Goal: Use online tool/utility: Utilize a website feature to perform a specific function

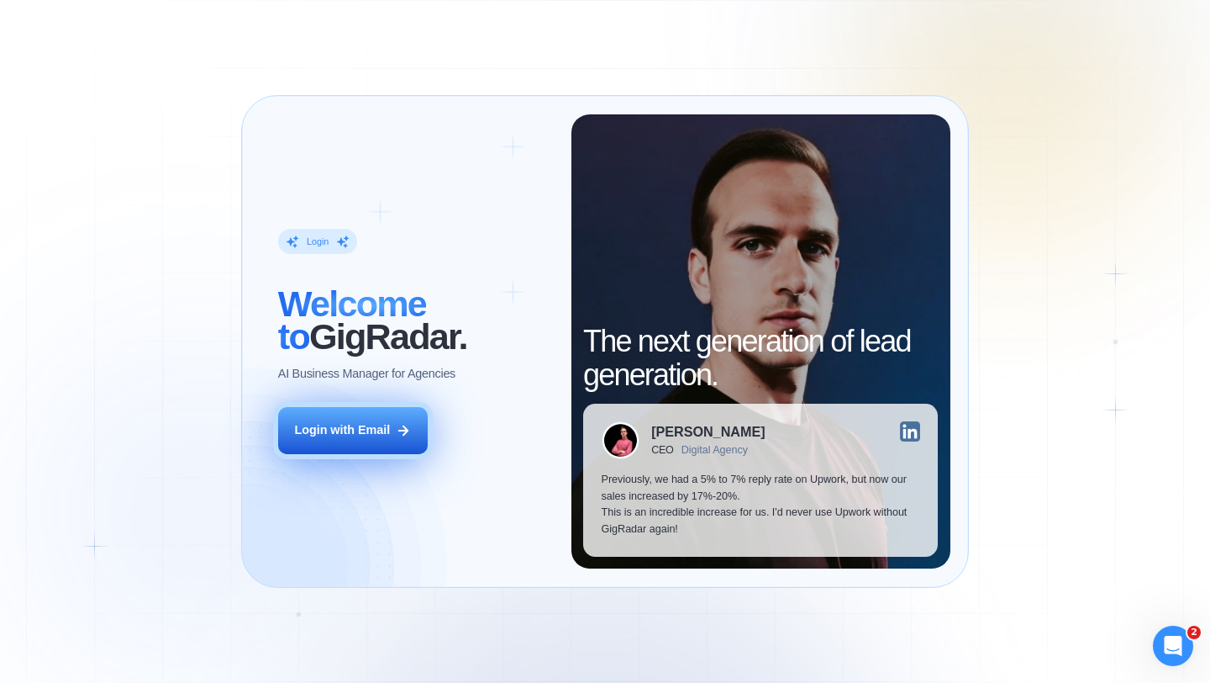
click at [389, 413] on button "Login with Email" at bounding box center [353, 430] width 150 height 47
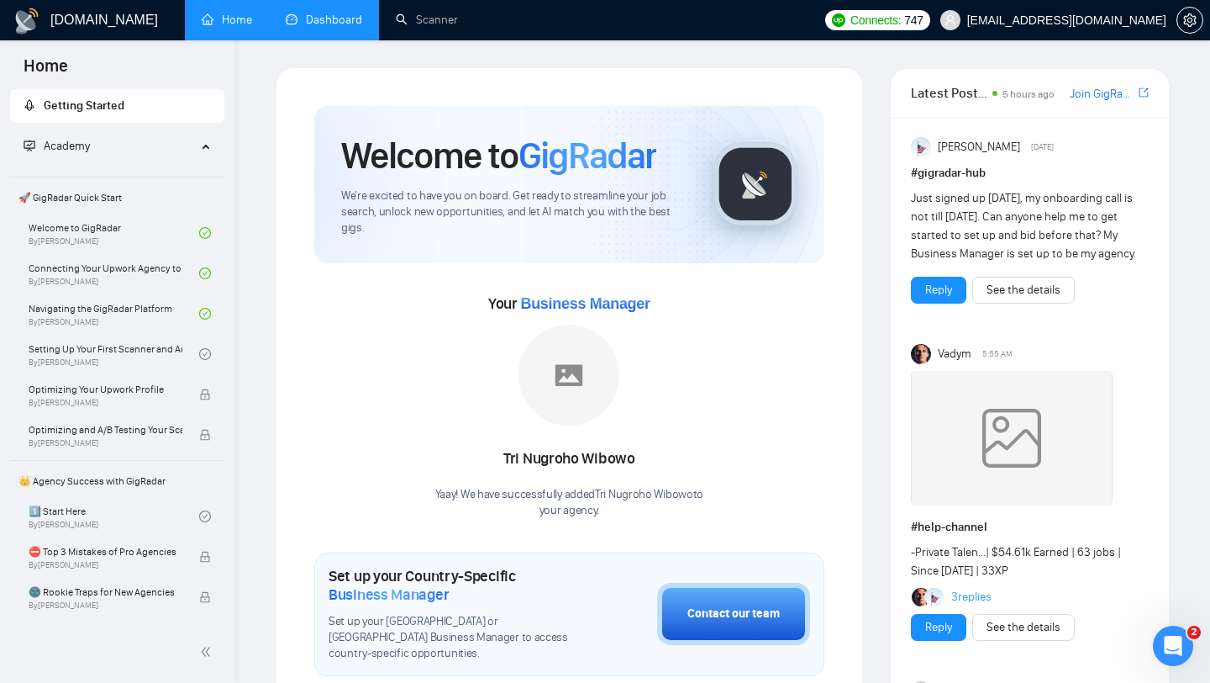
click at [323, 16] on link "Dashboard" at bounding box center [324, 20] width 76 height 14
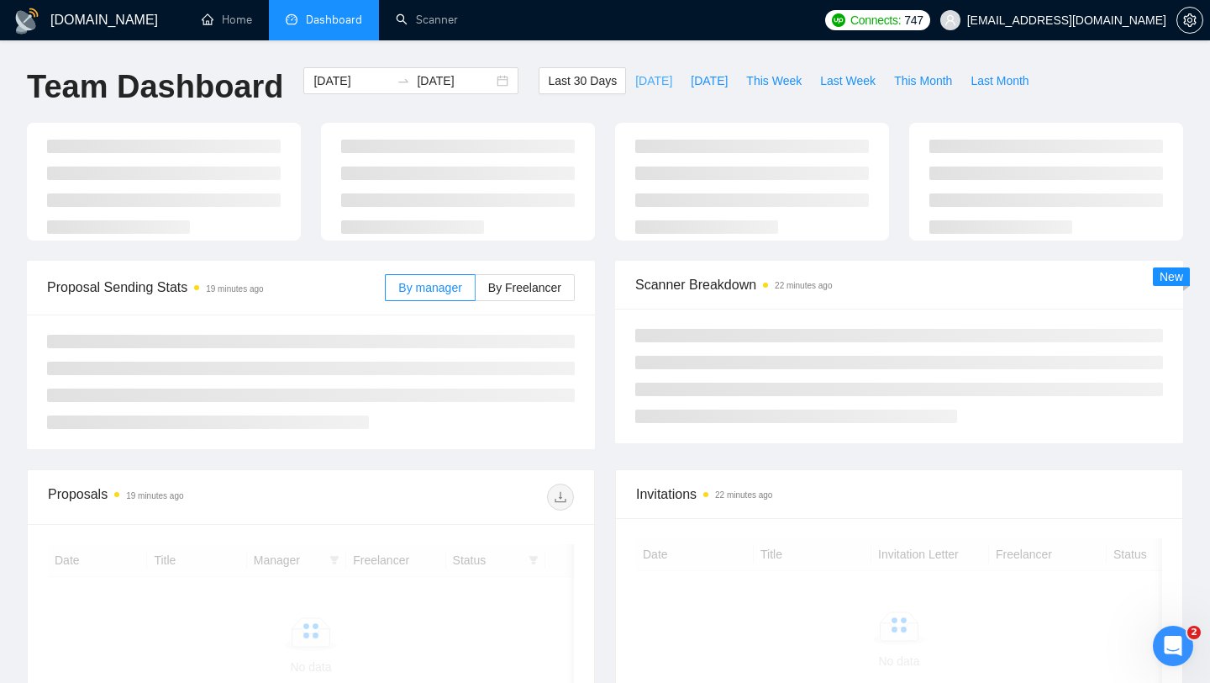
click at [642, 79] on span "[DATE]" at bounding box center [653, 80] width 37 height 18
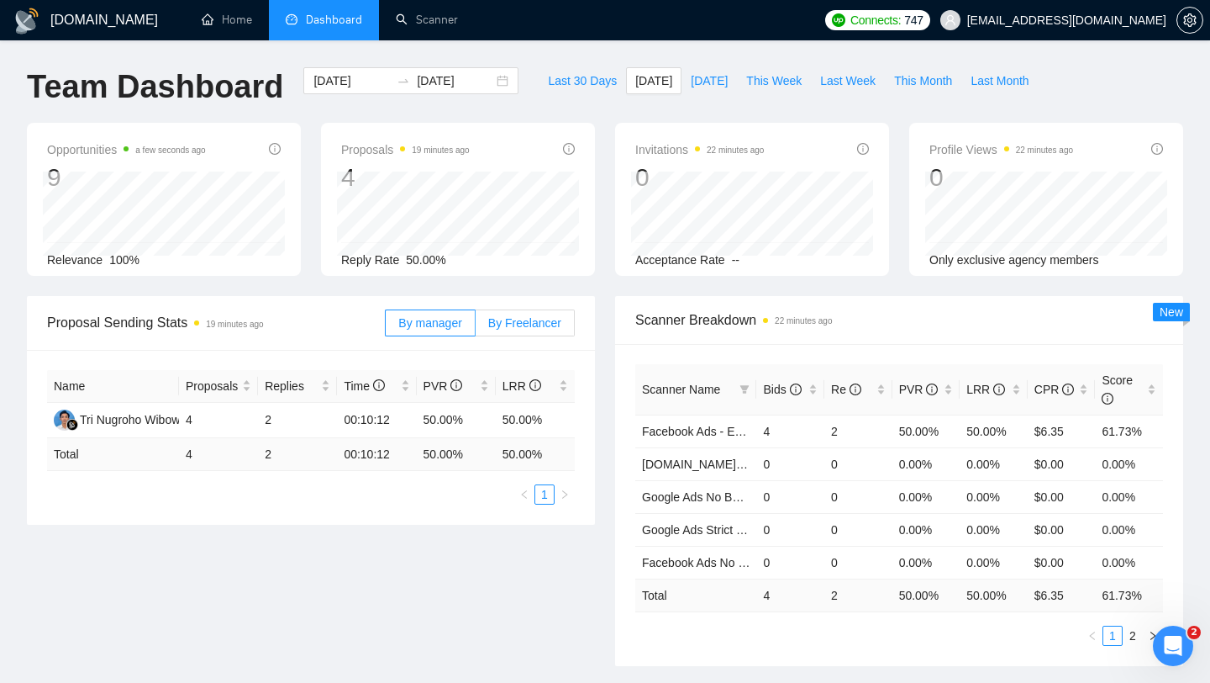
click at [526, 310] on label "By Freelancer" at bounding box center [525, 322] width 99 height 27
click at [476, 327] on input "By Freelancer" at bounding box center [476, 327] width 0 height 0
click at [529, 329] on label "By Freelancer" at bounding box center [525, 322] width 99 height 27
click at [476, 327] on input "By Freelancer" at bounding box center [476, 327] width 0 height 0
click at [719, 82] on span "[DATE]" at bounding box center [709, 80] width 37 height 18
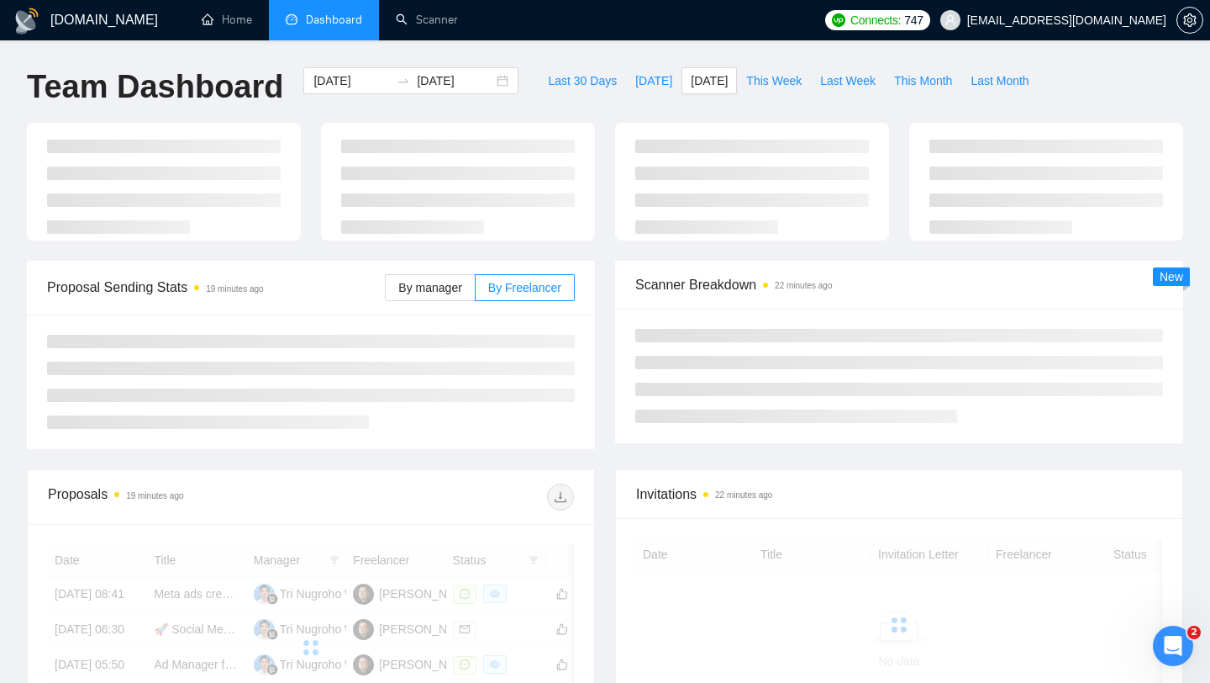
type input "[DATE]"
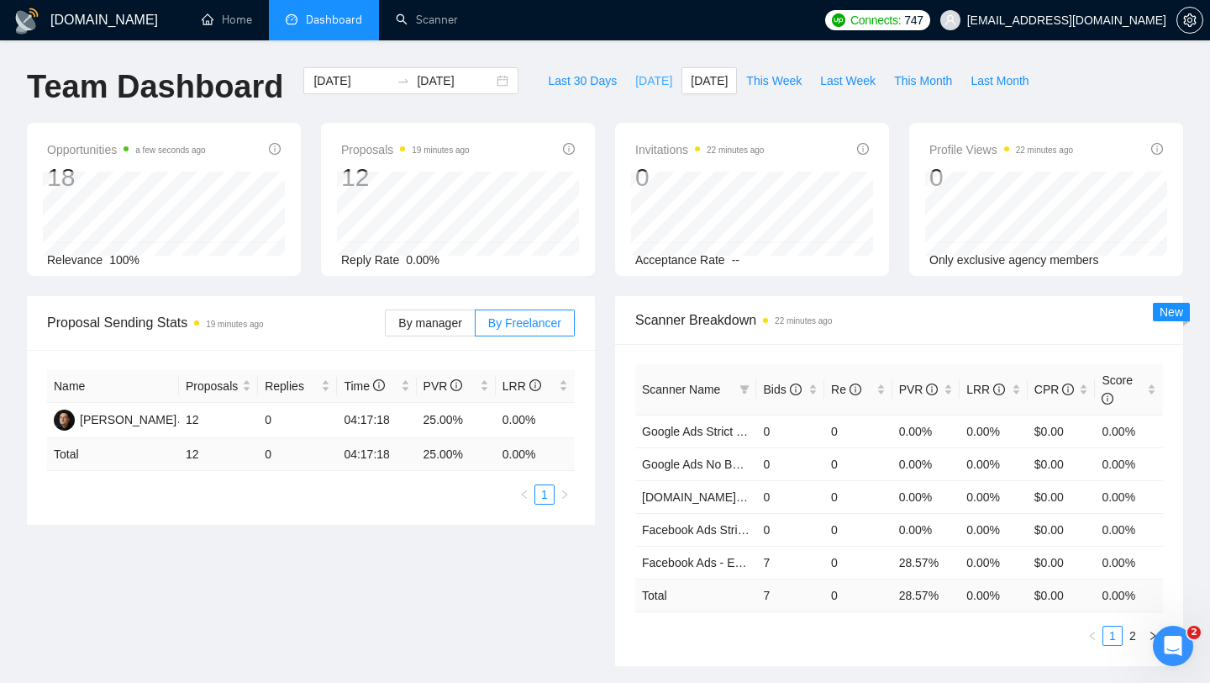
click at [636, 78] on span "[DATE]" at bounding box center [653, 80] width 37 height 18
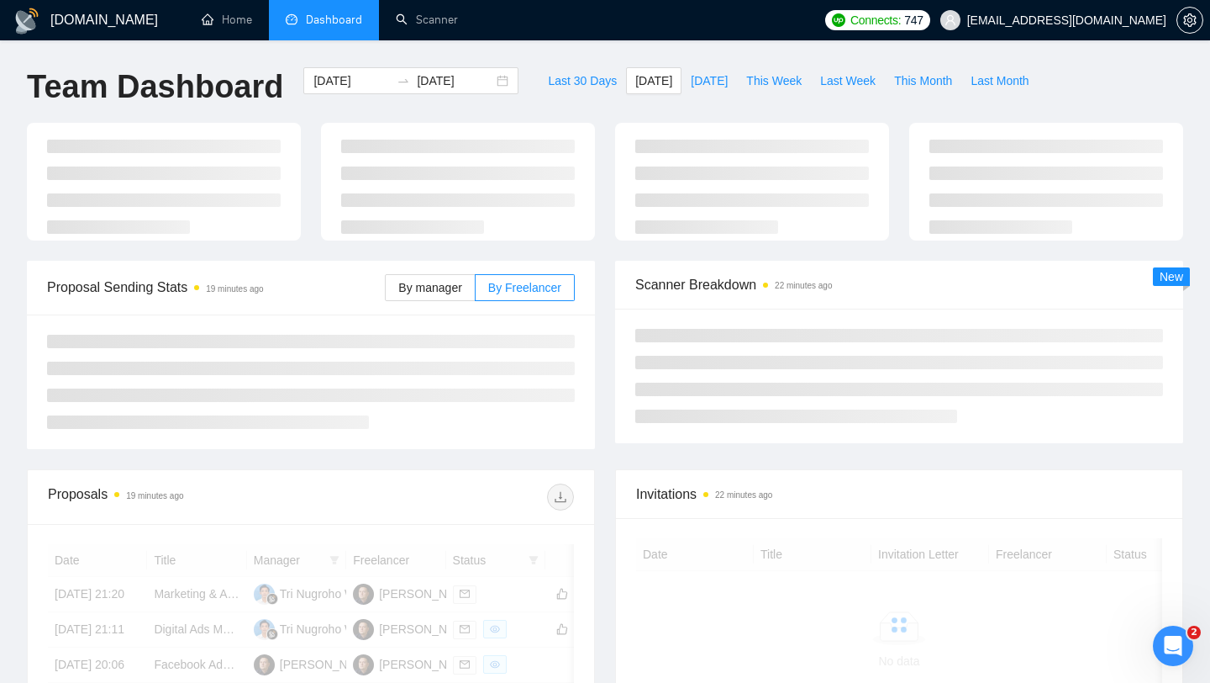
type input "[DATE]"
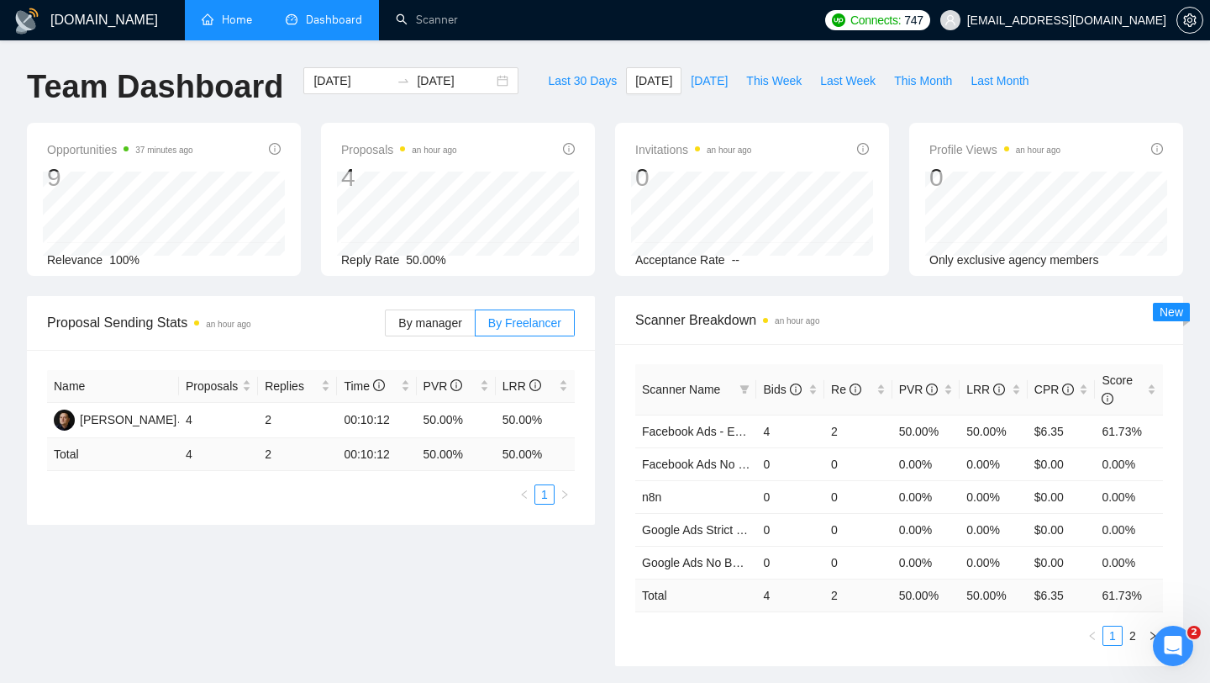
click at [236, 27] on link "Home" at bounding box center [227, 20] width 50 height 14
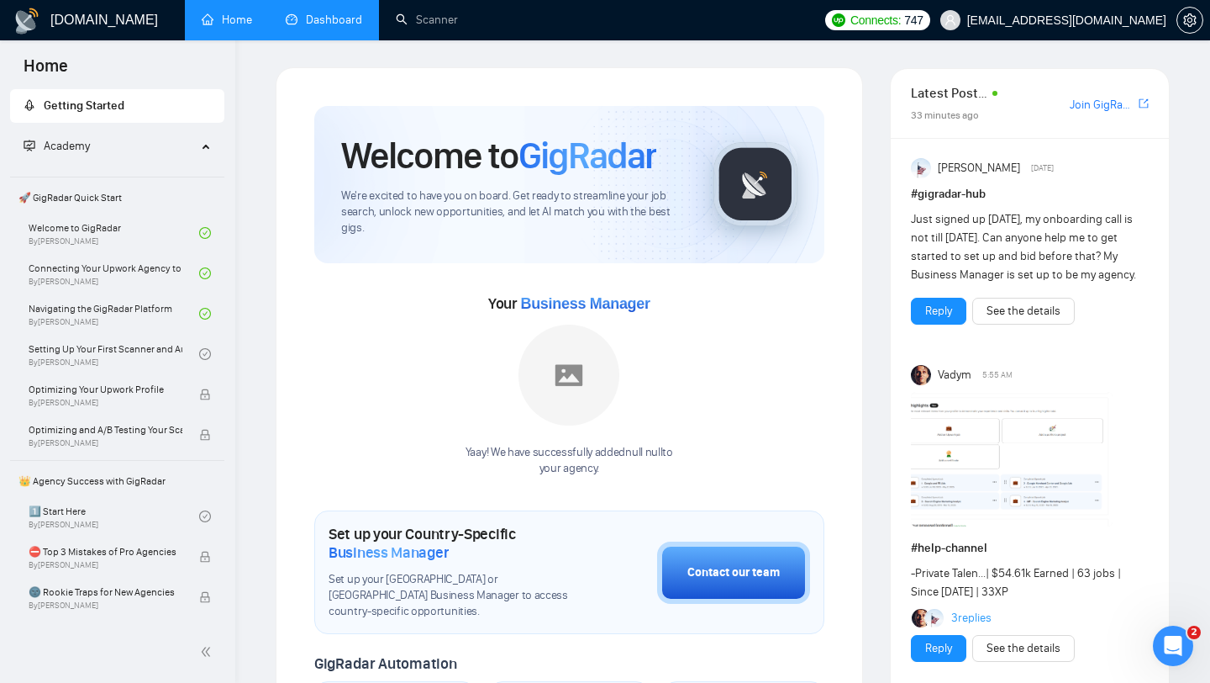
click at [336, 27] on link "Dashboard" at bounding box center [324, 20] width 76 height 14
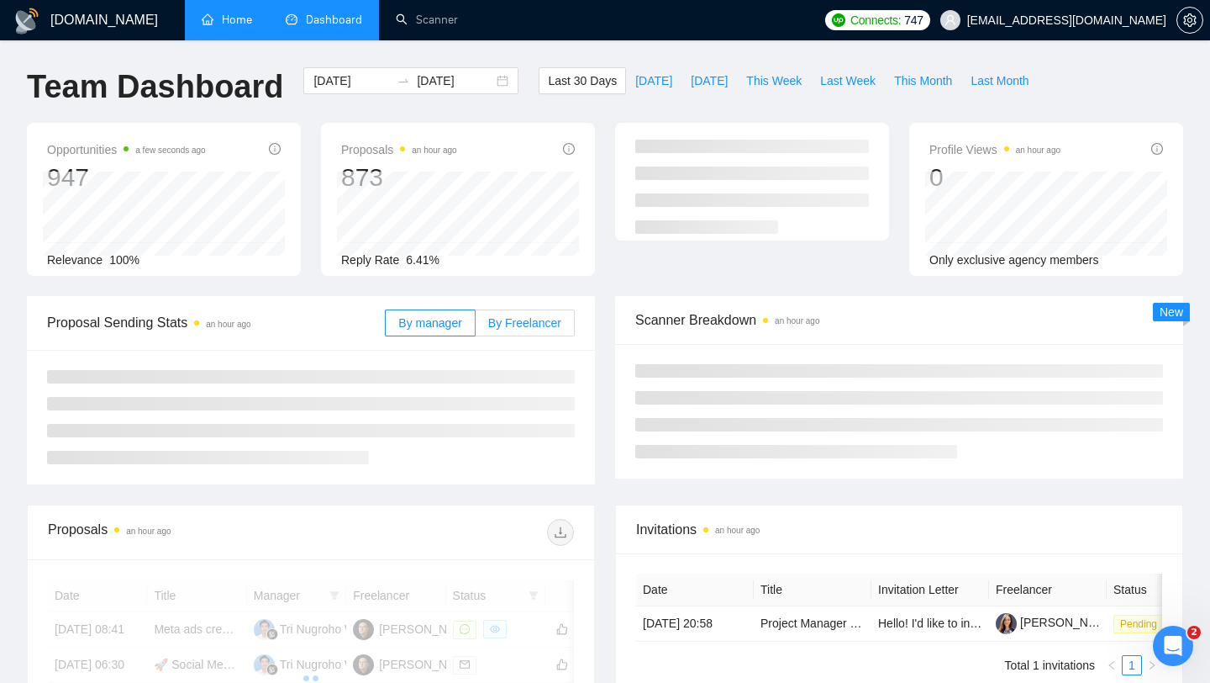
click at [517, 325] on span "By Freelancer" at bounding box center [524, 322] width 73 height 13
click at [476, 327] on input "By Freelancer" at bounding box center [476, 327] width 0 height 0
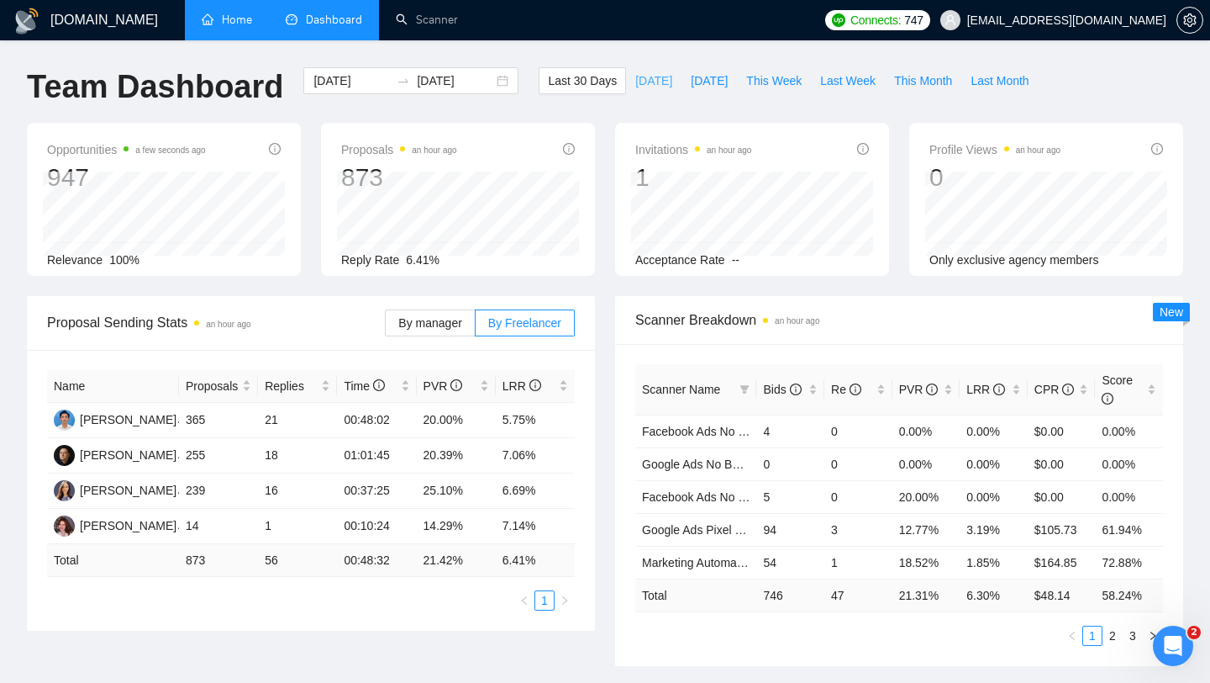
click at [635, 81] on span "[DATE]" at bounding box center [653, 80] width 37 height 18
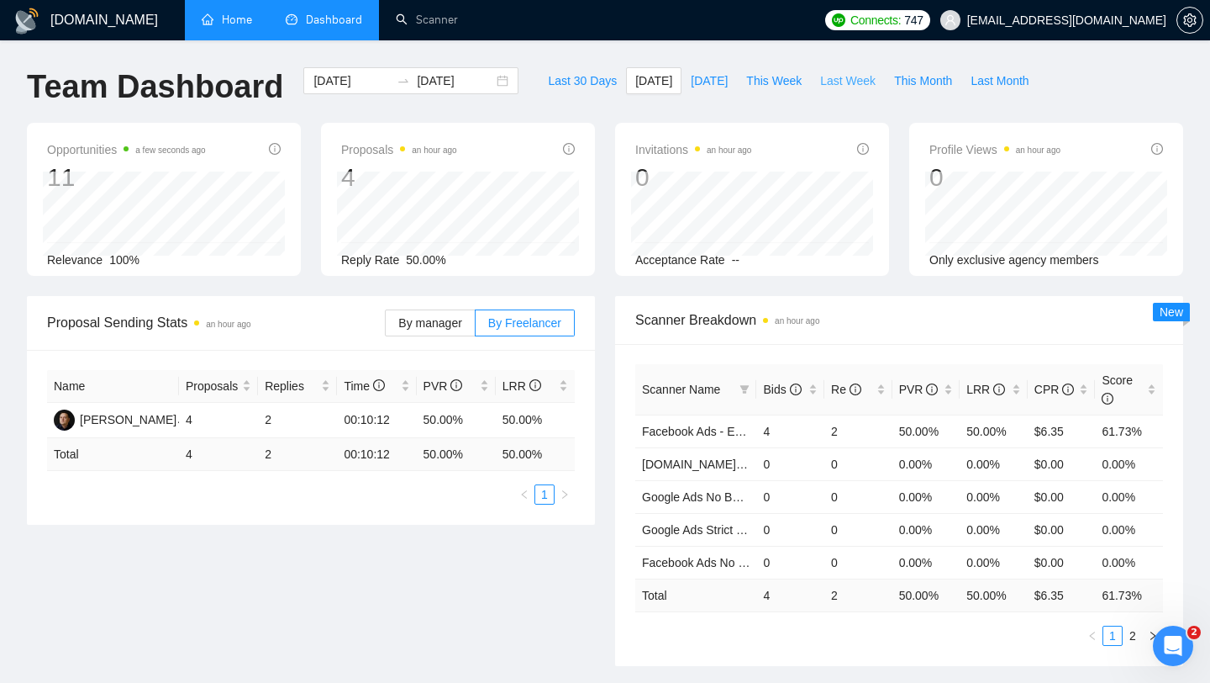
click at [850, 82] on span "Last Week" at bounding box center [847, 80] width 55 height 18
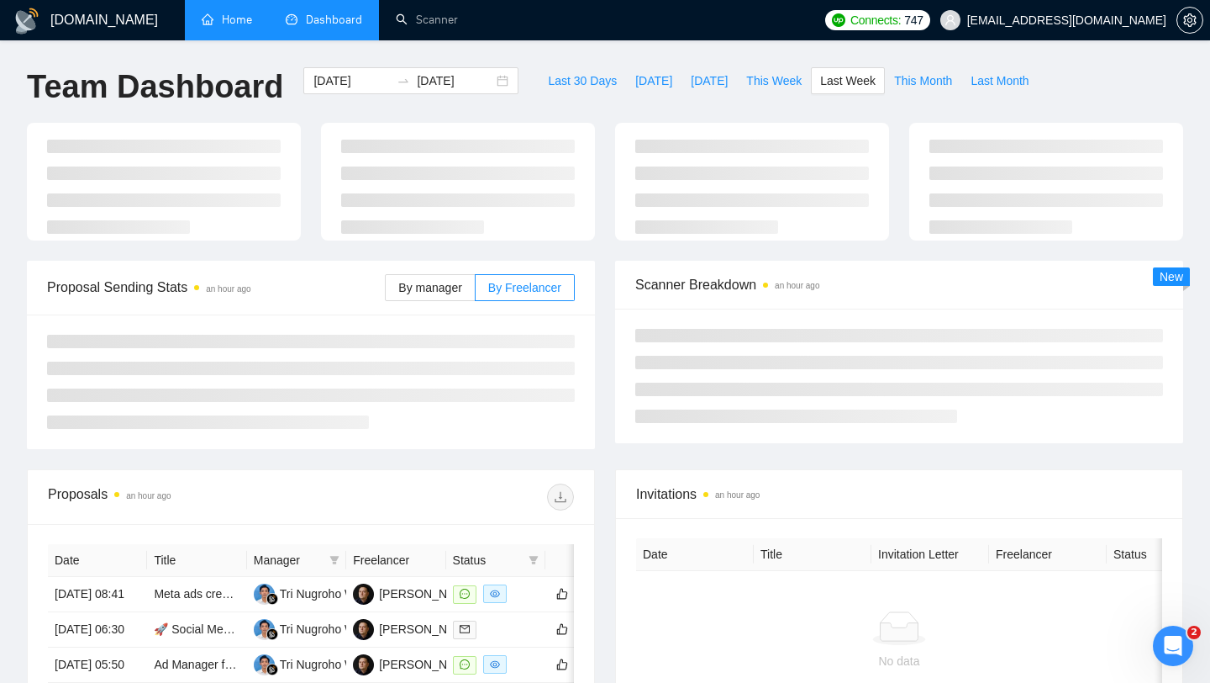
type input "[DATE]"
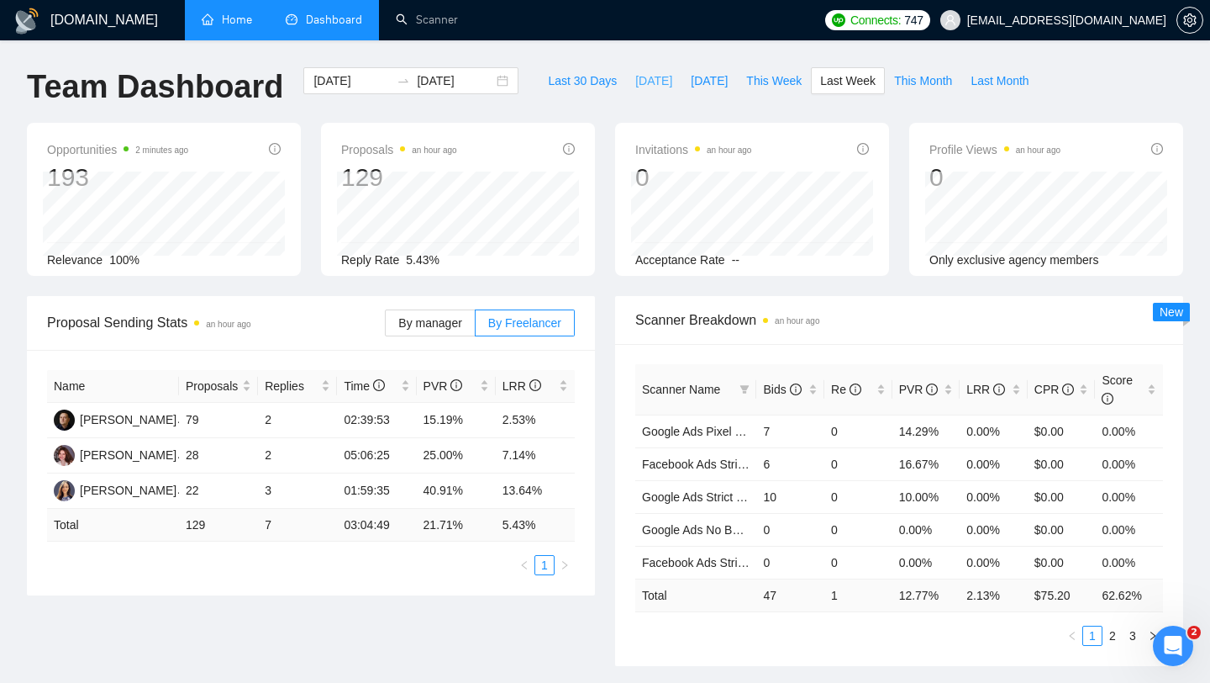
click at [638, 78] on span "[DATE]" at bounding box center [653, 80] width 37 height 18
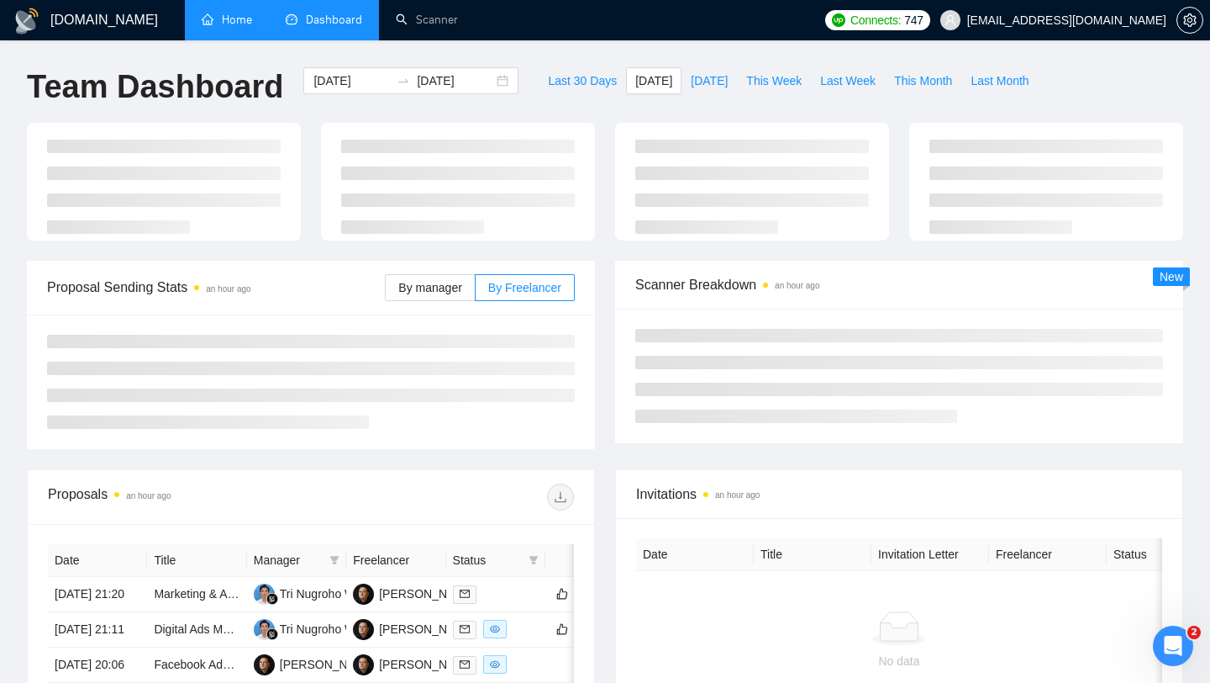
type input "[DATE]"
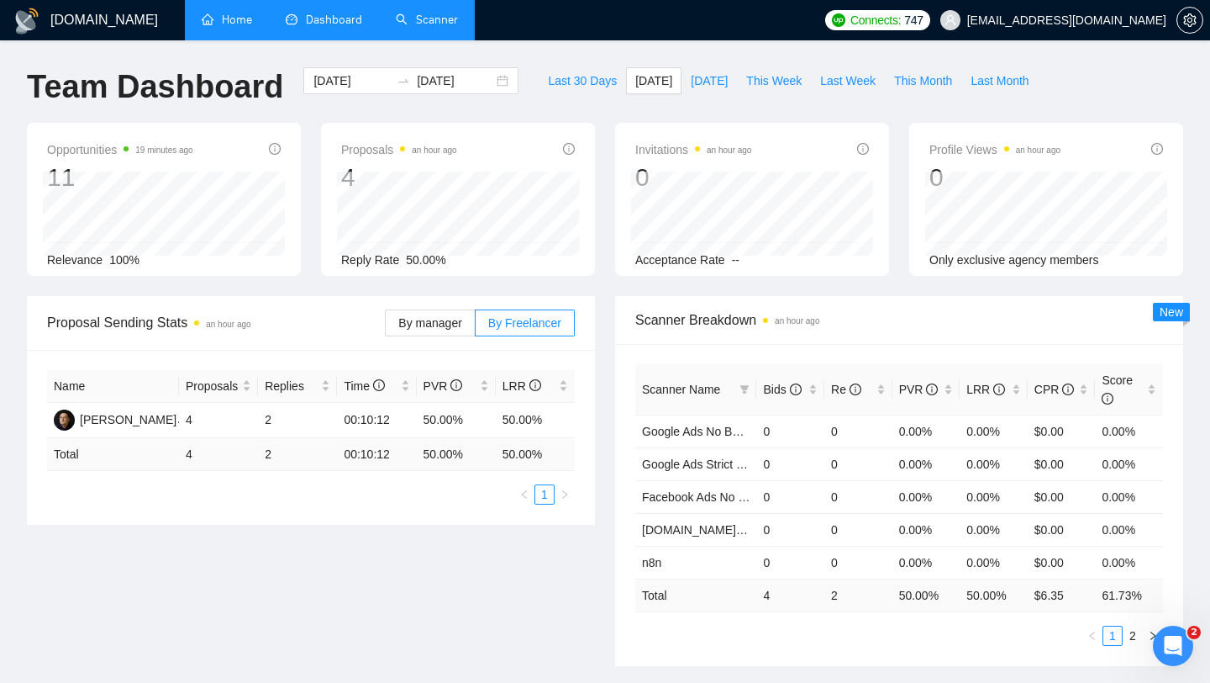
click at [443, 20] on link "Scanner" at bounding box center [427, 20] width 62 height 14
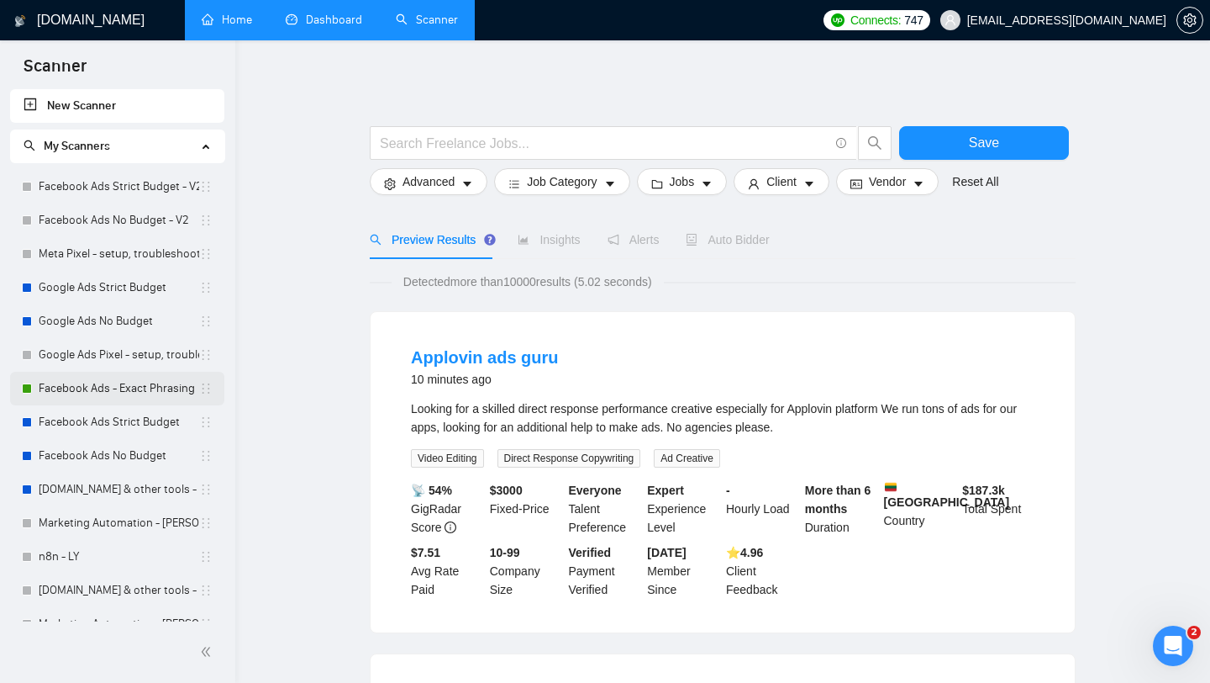
click at [159, 399] on link "Facebook Ads - Exact Phrasing" at bounding box center [119, 389] width 161 height 34
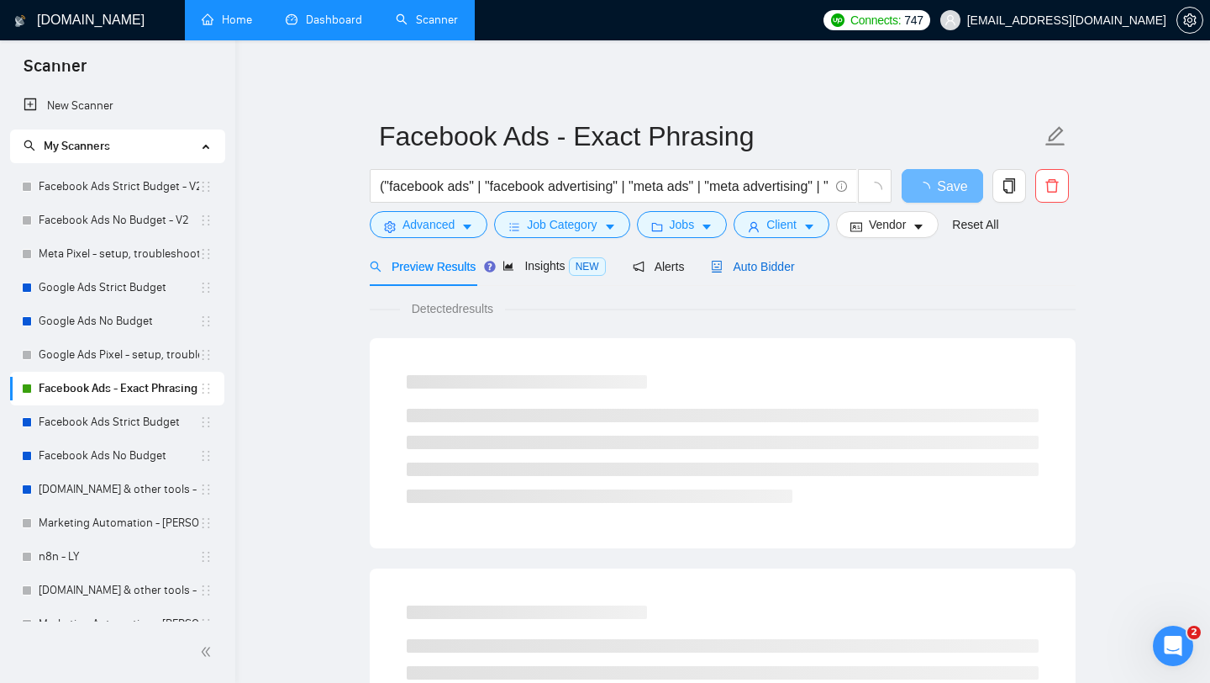
click at [760, 272] on span "Auto Bidder" at bounding box center [752, 266] width 83 height 13
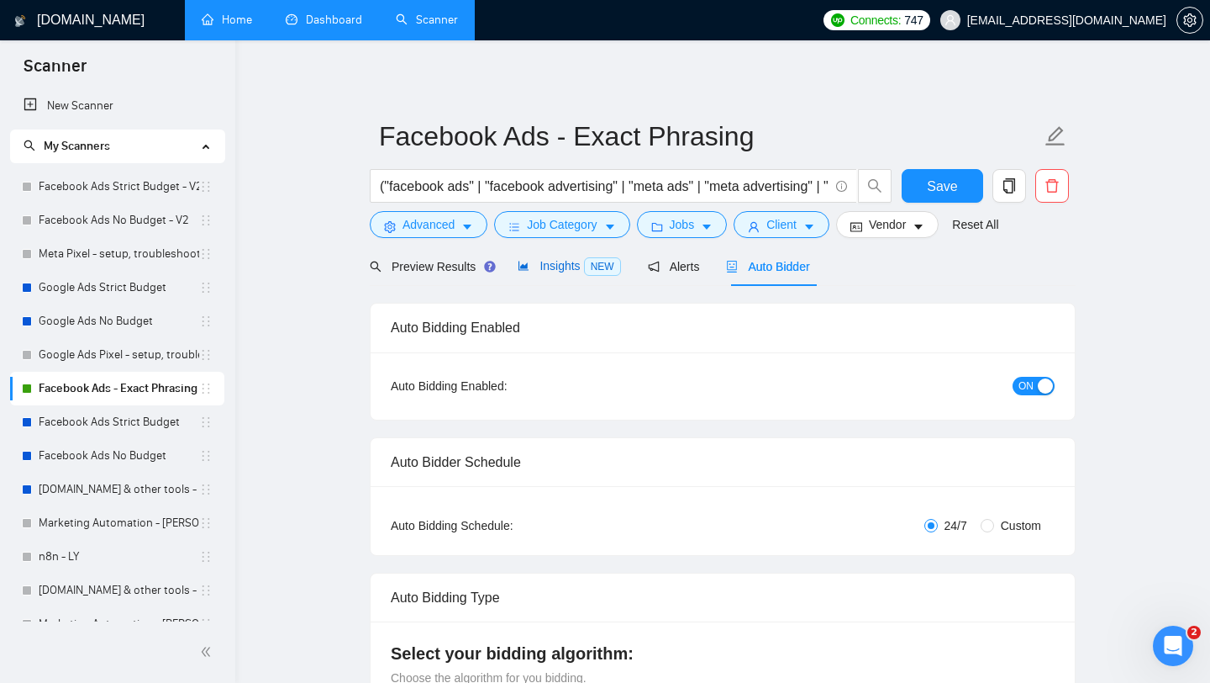
click at [558, 267] on span "Insights NEW" at bounding box center [569, 265] width 103 height 13
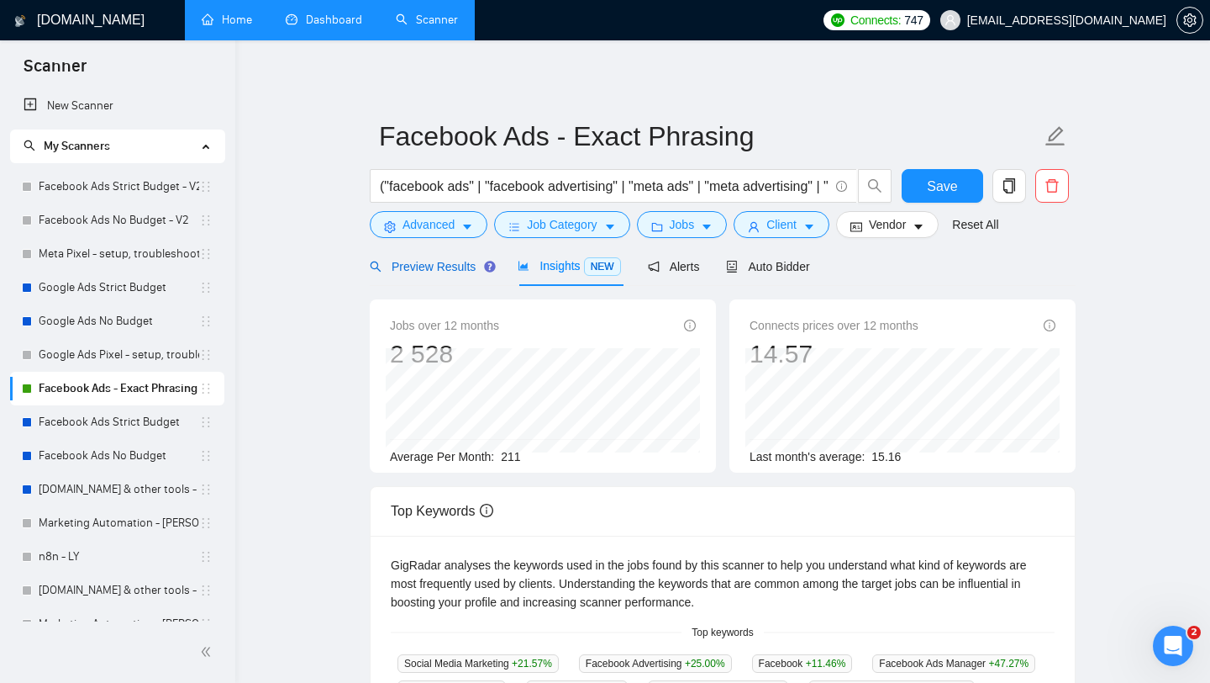
click at [423, 261] on span "Preview Results" at bounding box center [430, 266] width 121 height 13
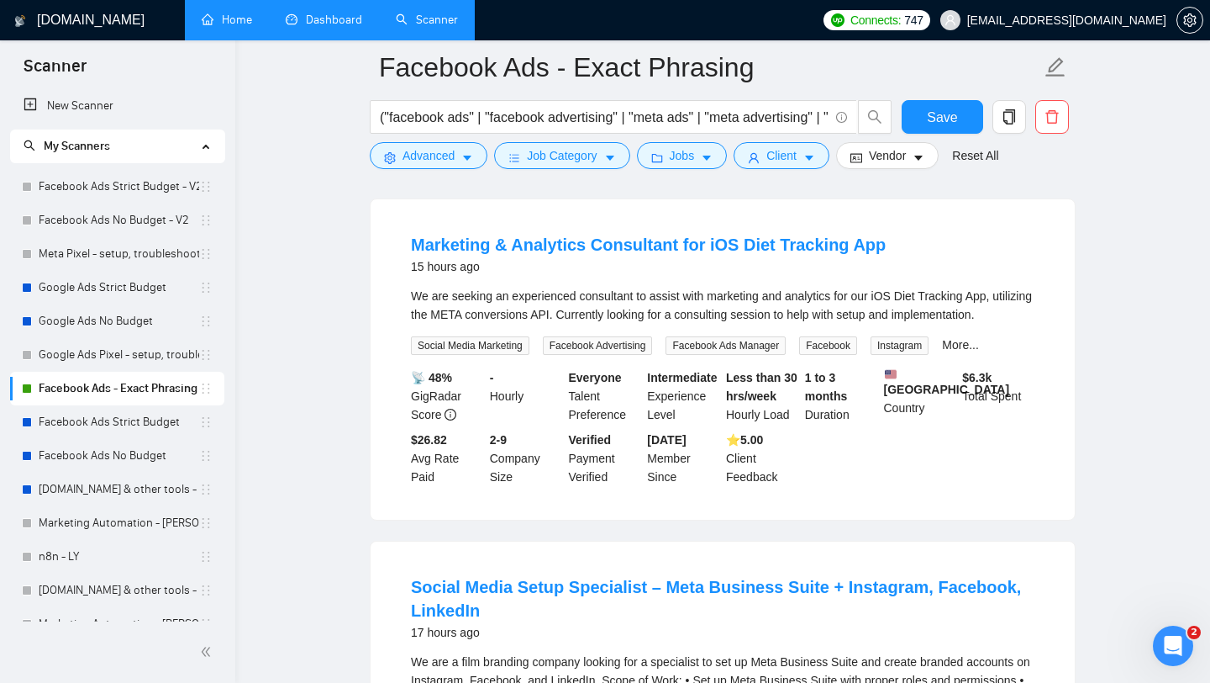
scroll to position [1647, 0]
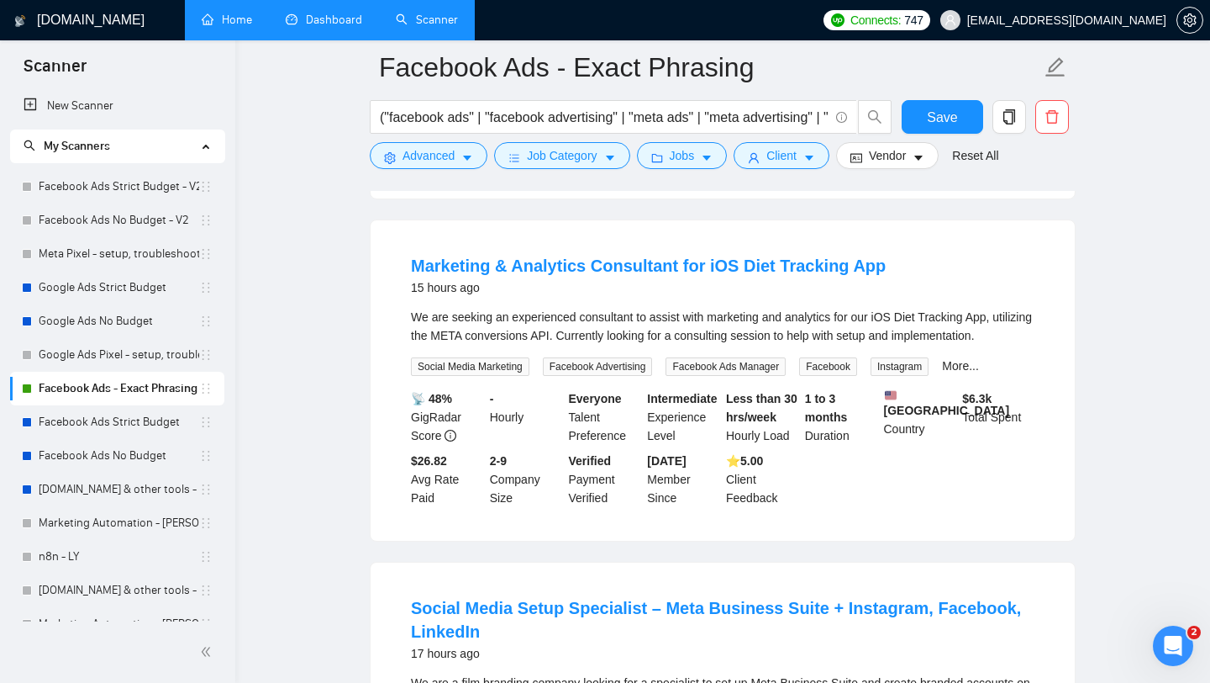
click at [1148, 365] on main "Facebook Ads - Exact Phrasing ("facebook ads" | "facebook advertising" | "meta …" at bounding box center [722, 507] width 921 height 4175
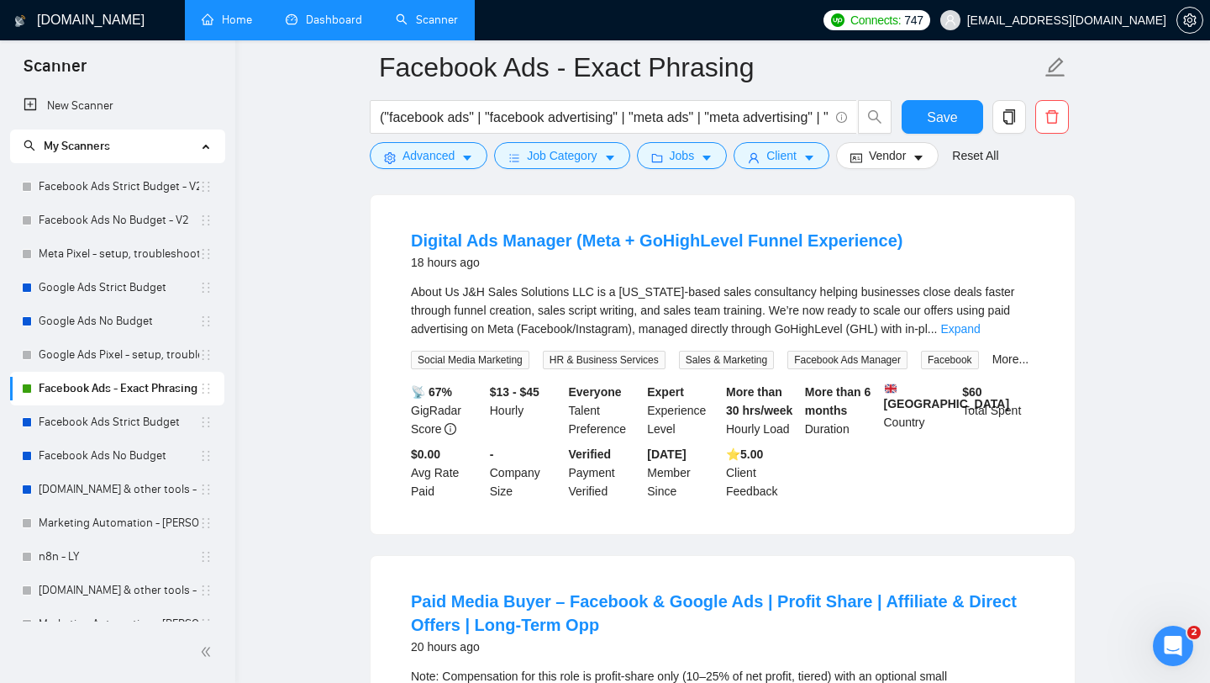
scroll to position [2809, 0]
